Goal: Use online tool/utility: Utilize a website feature to perform a specific function

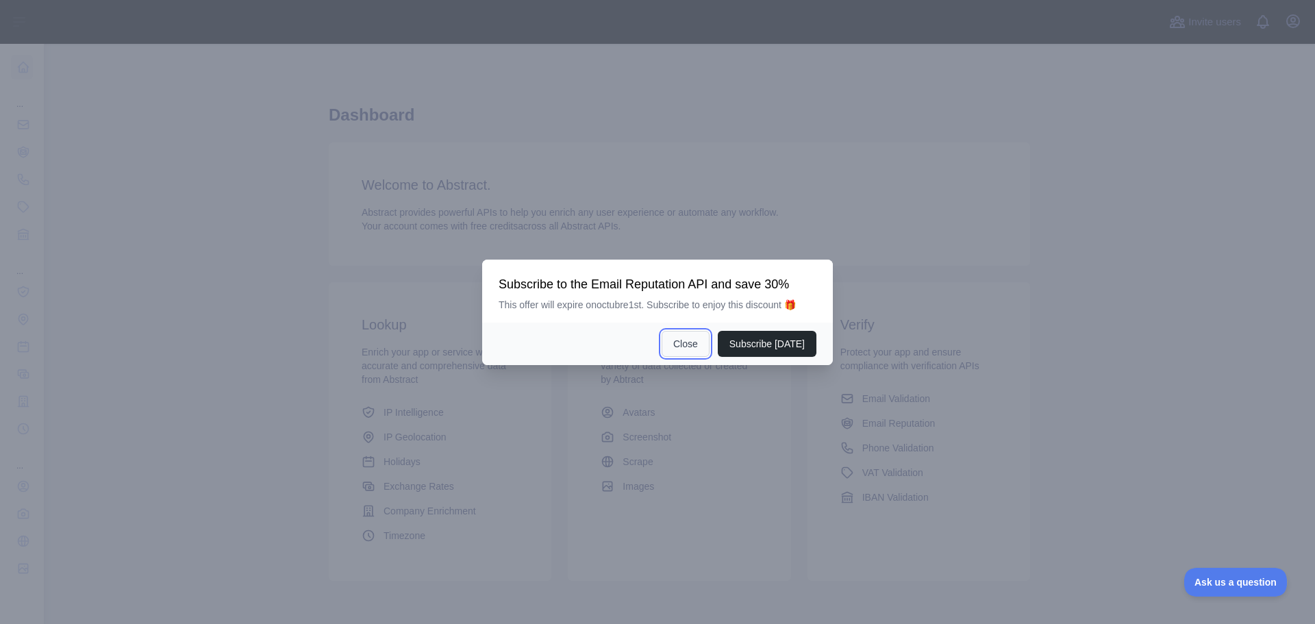
click at [703, 341] on button "Close" at bounding box center [686, 344] width 48 height 26
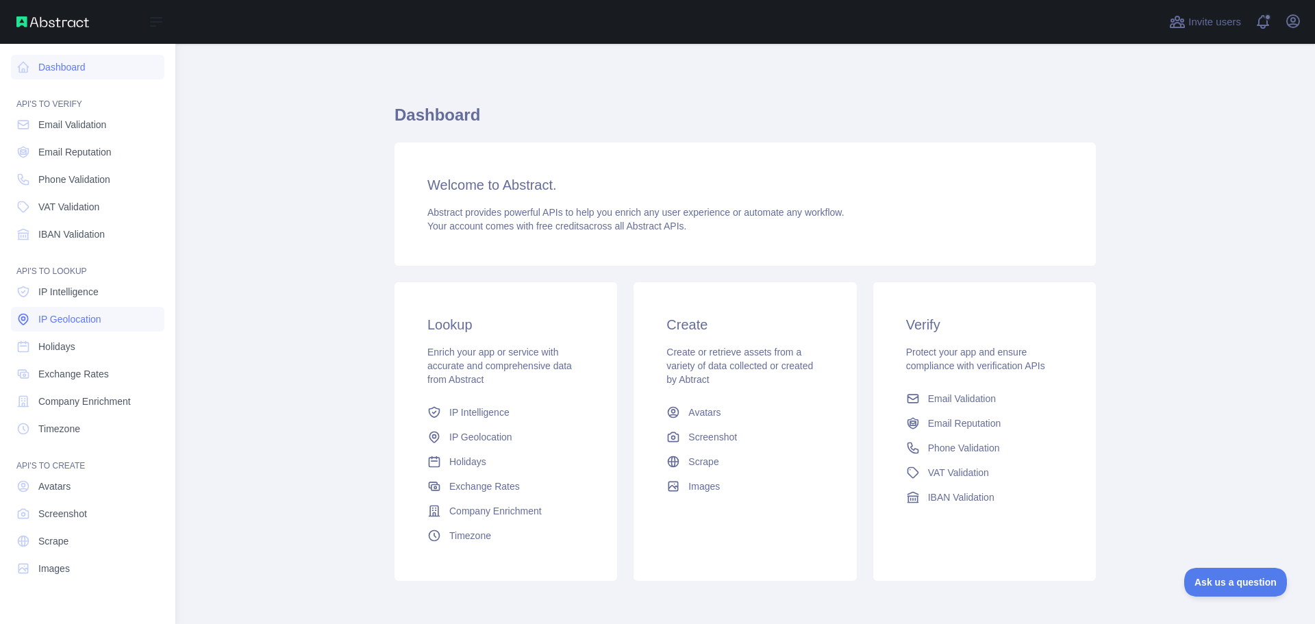
click at [88, 317] on span "IP Geolocation" at bounding box center [69, 319] width 63 height 14
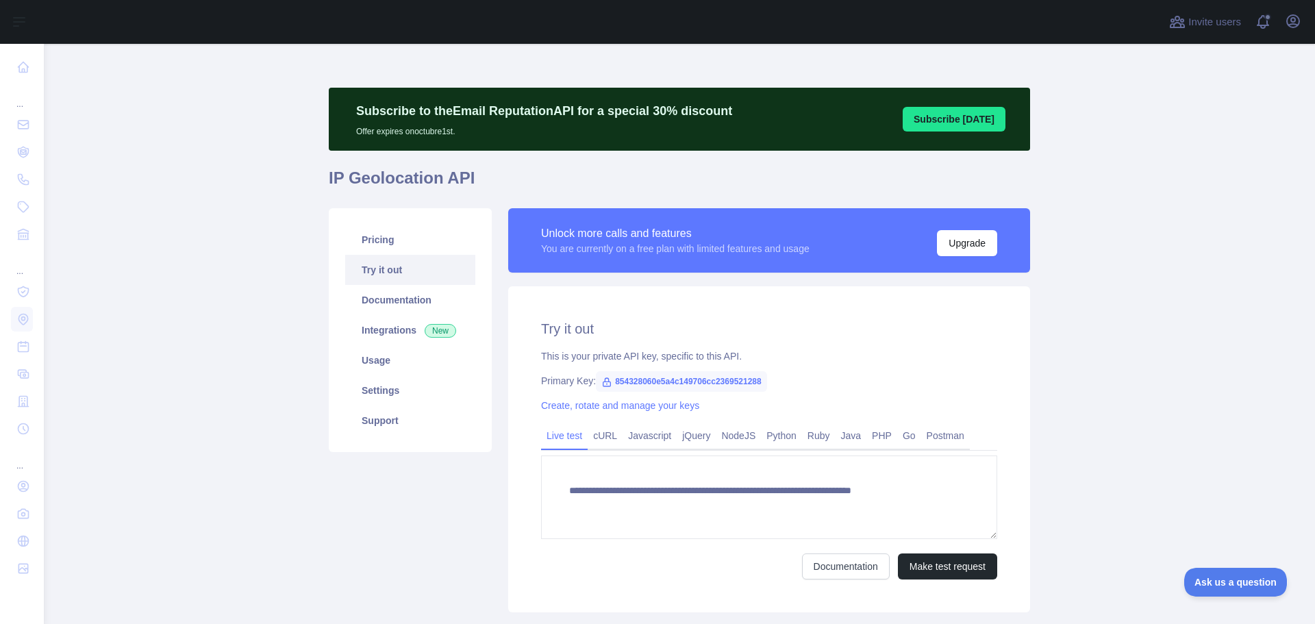
type textarea "**********"
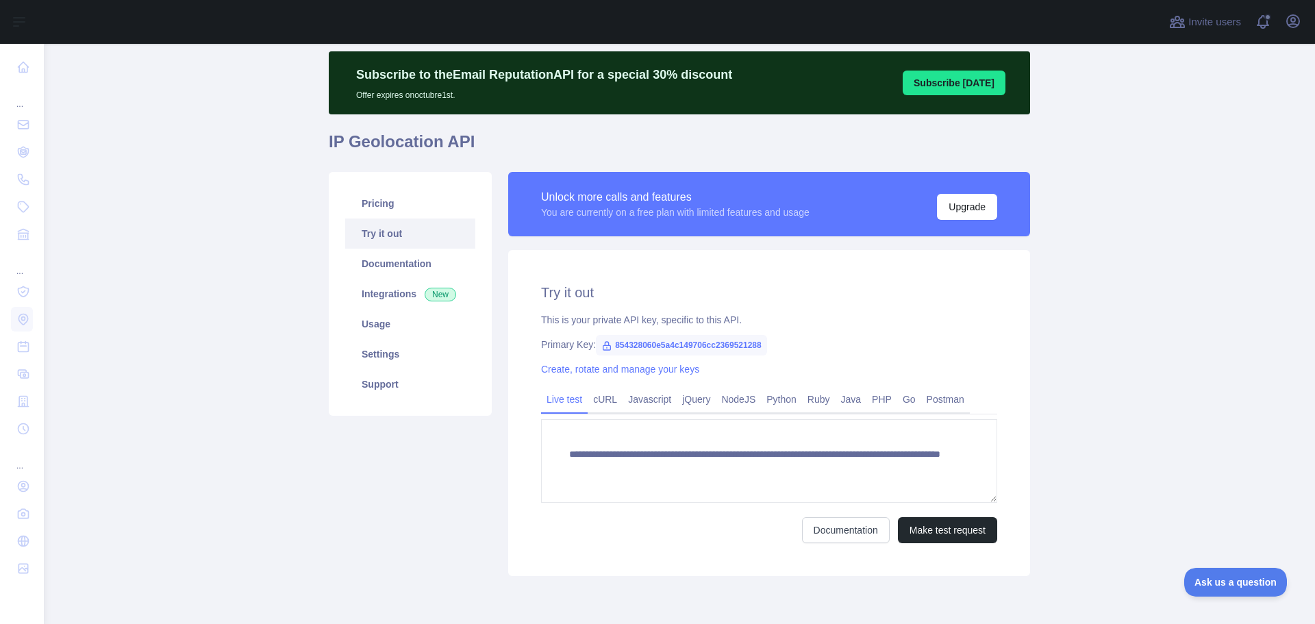
scroll to position [68, 0]
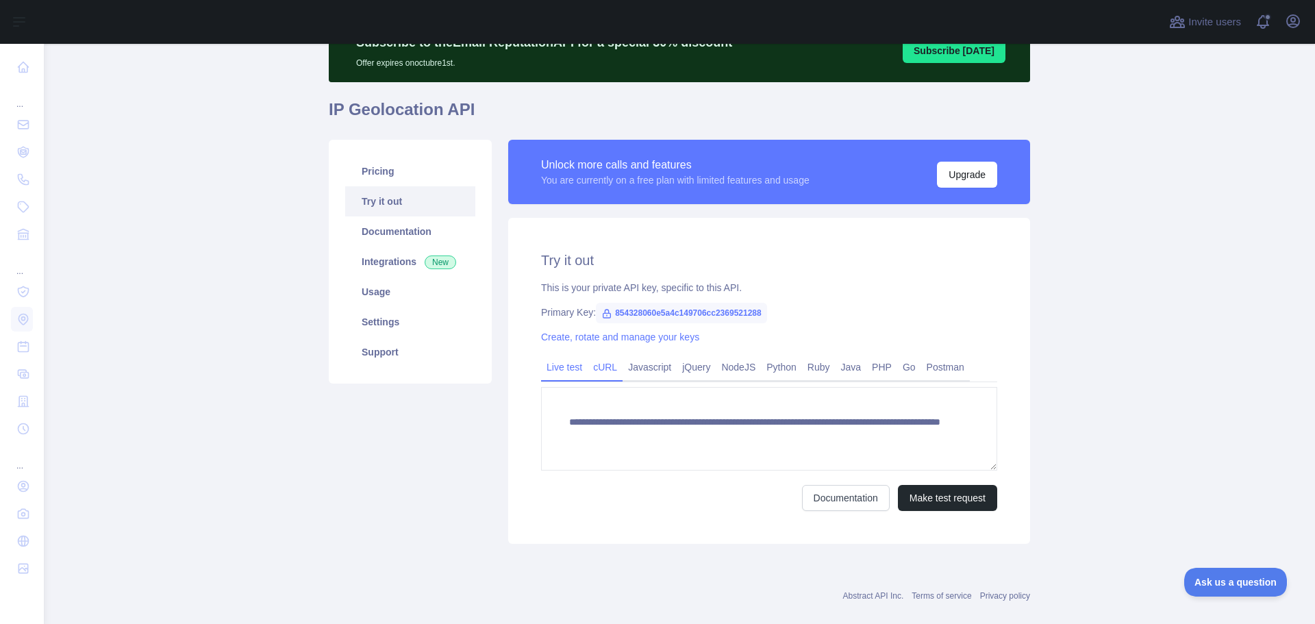
click at [594, 364] on link "cURL" at bounding box center [605, 367] width 35 height 22
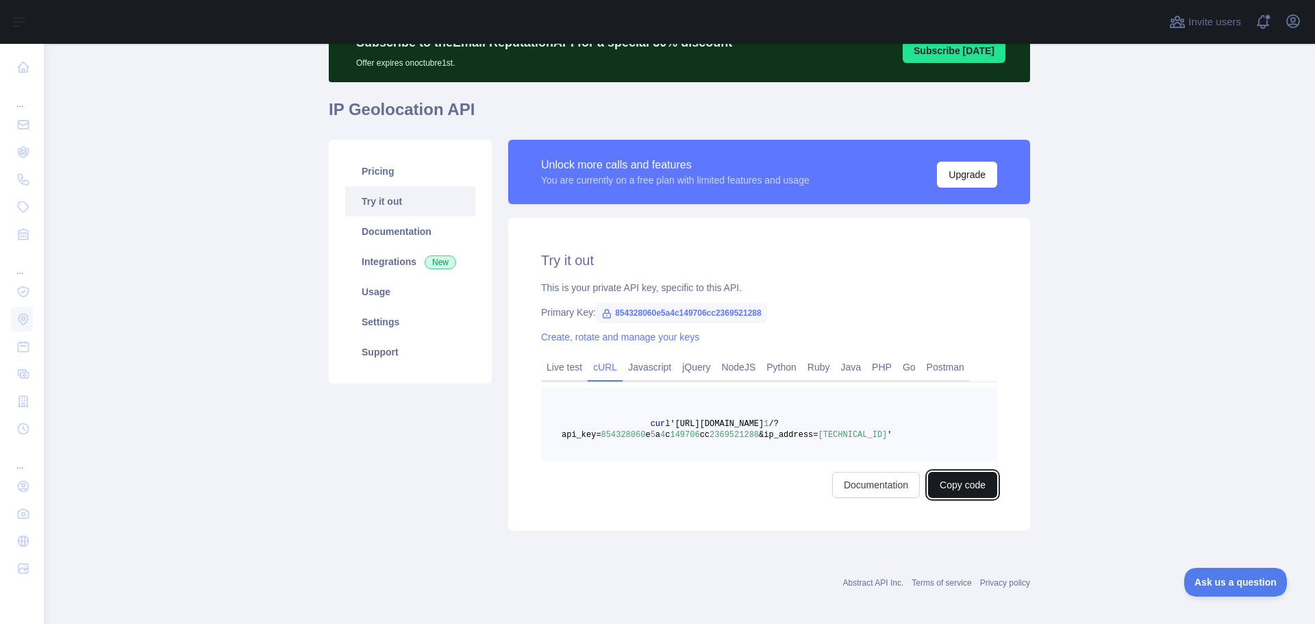
click at [957, 484] on button "Copy code" at bounding box center [962, 485] width 69 height 26
